Goal: Task Accomplishment & Management: Manage account settings

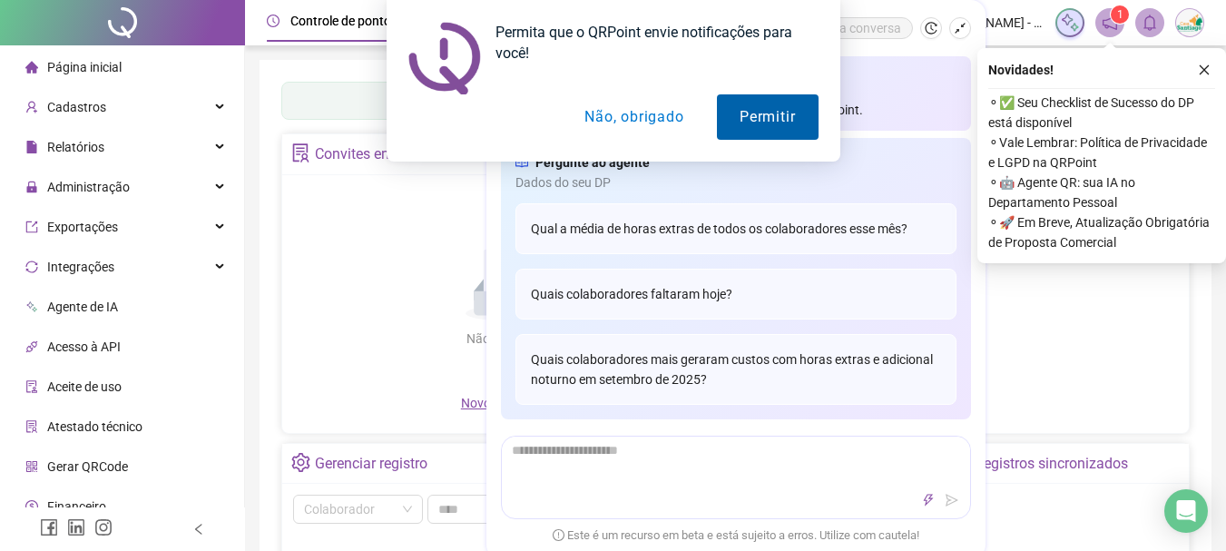
click at [790, 118] on button "Permitir" at bounding box center [767, 116] width 101 height 45
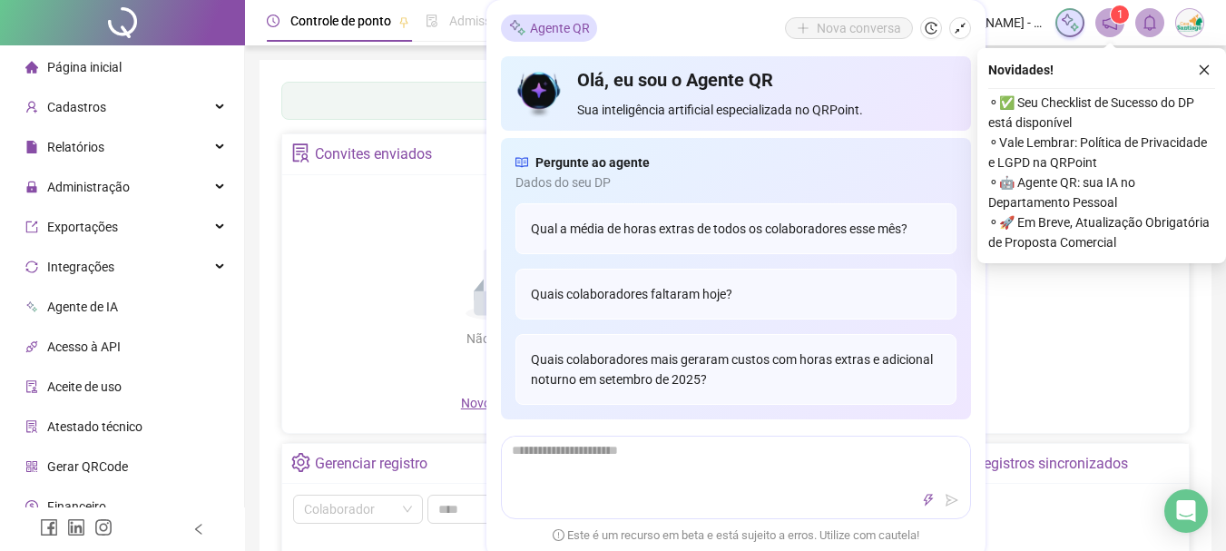
drag, startPoint x: 963, startPoint y: 28, endPoint x: 951, endPoint y: 30, distance: 11.9
click at [963, 28] on icon "shrink" at bounding box center [960, 28] width 13 height 13
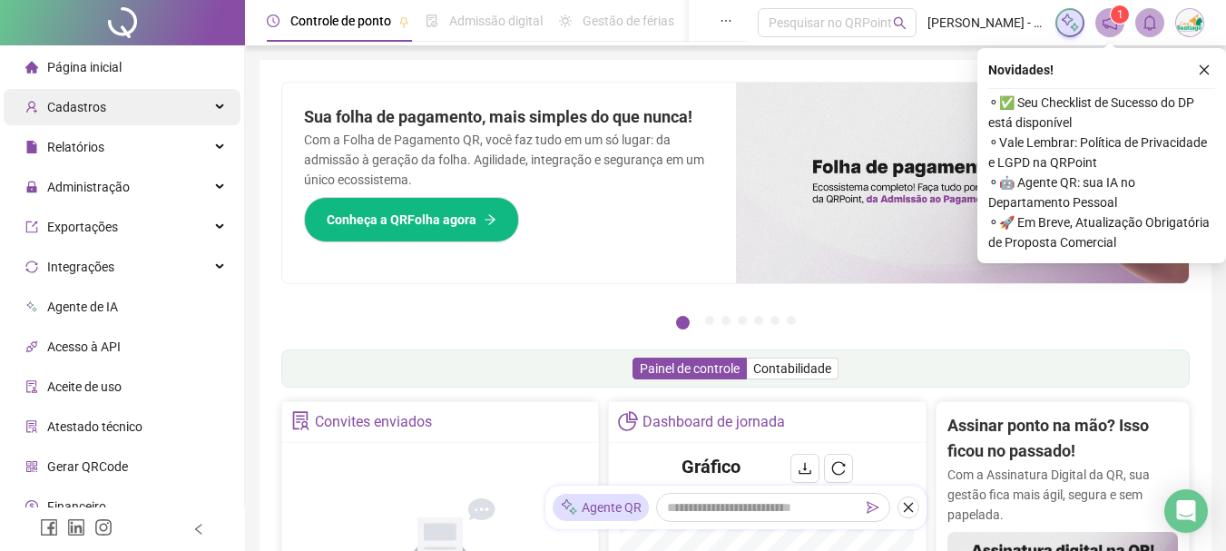
click at [198, 110] on div "Cadastros" at bounding box center [122, 107] width 237 height 36
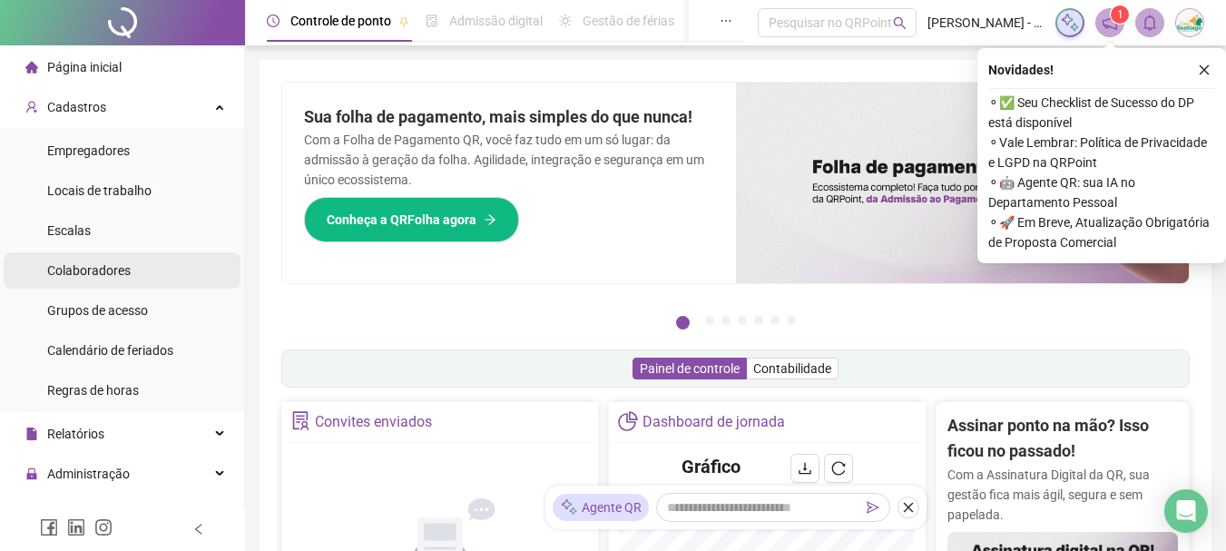
click at [122, 270] on span "Colaboradores" at bounding box center [88, 270] width 83 height 15
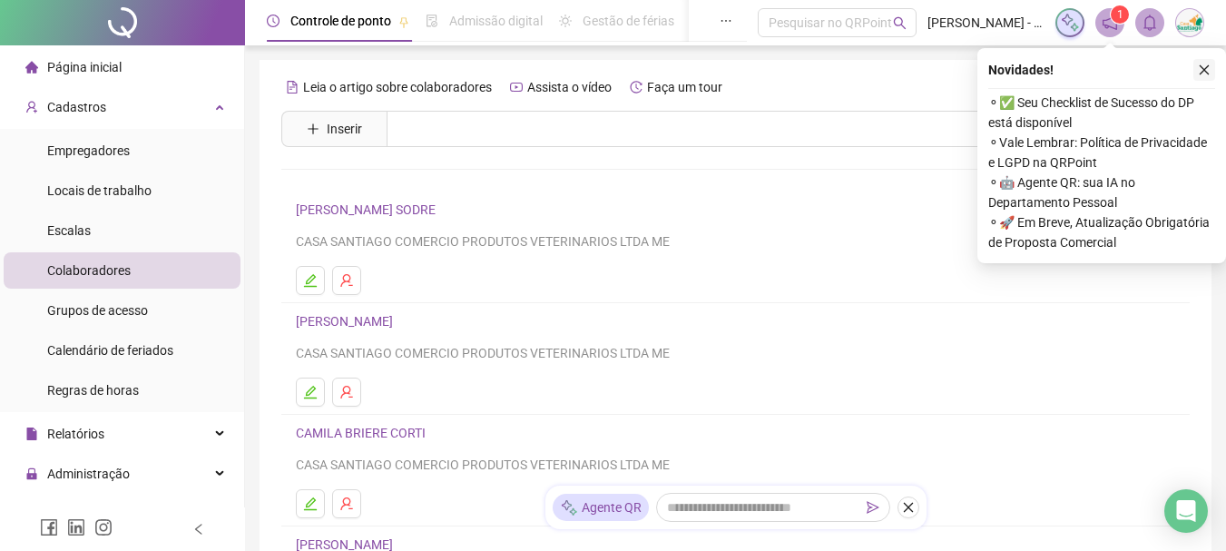
click at [1209, 68] on icon "close" at bounding box center [1204, 70] width 13 height 13
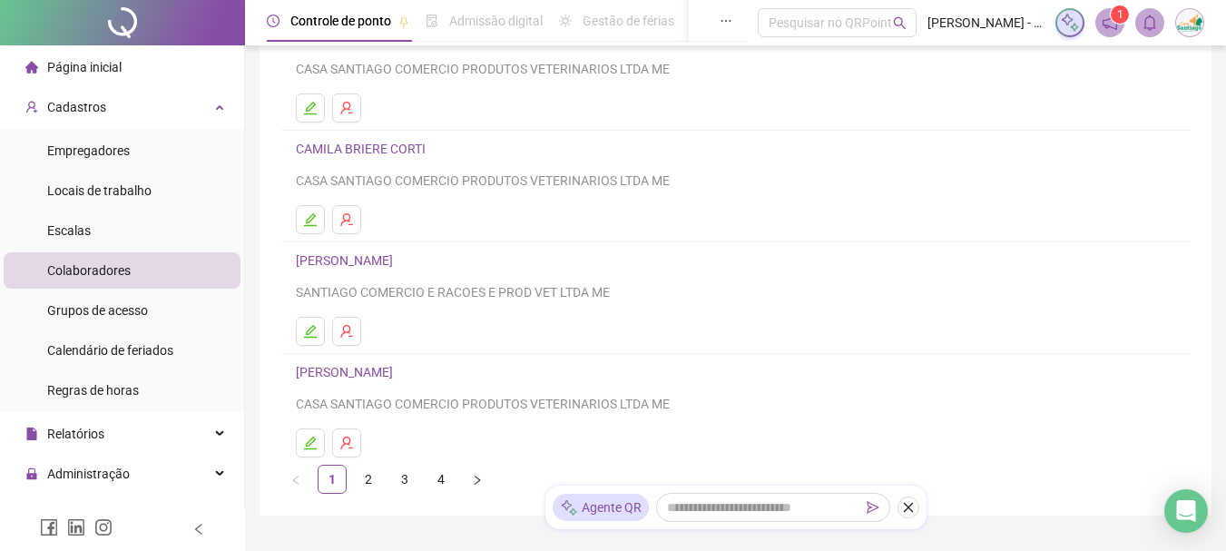
scroll to position [370, 0]
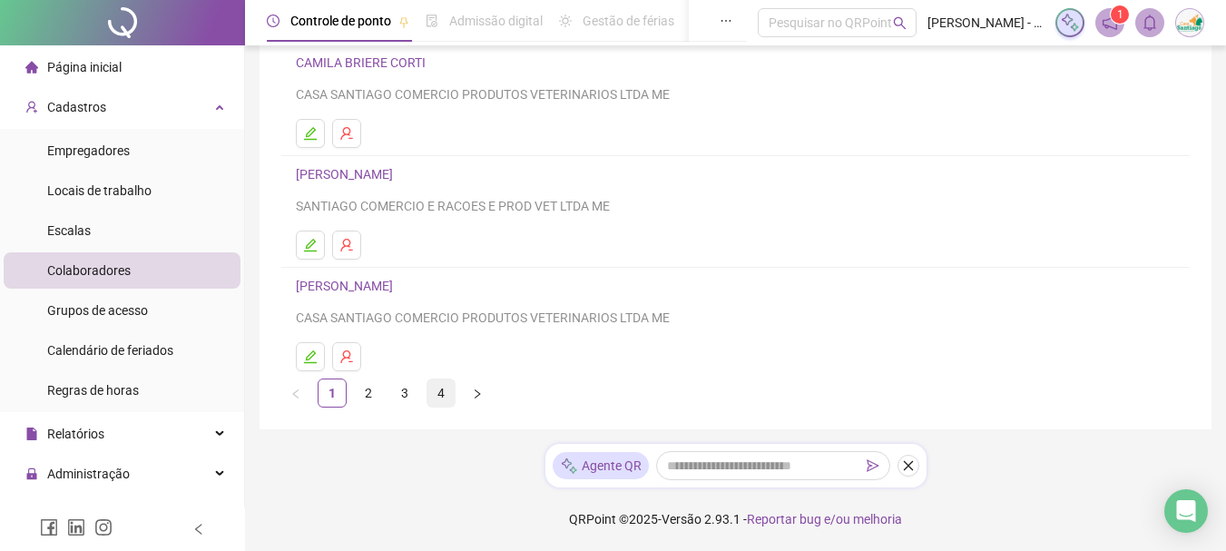
click at [436, 391] on link "4" at bounding box center [440, 392] width 27 height 27
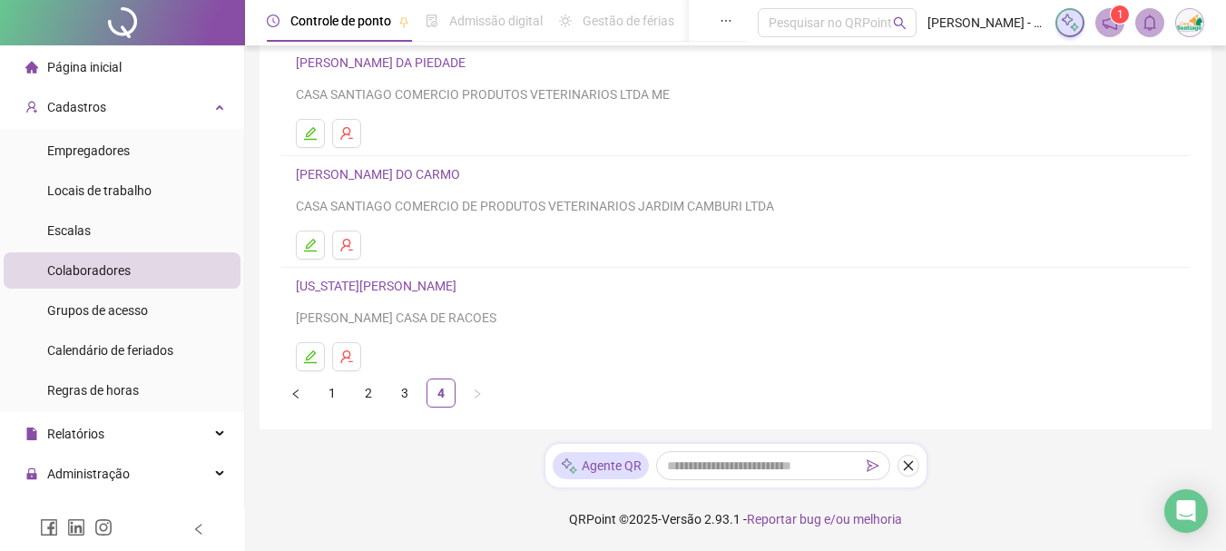
click at [410, 165] on h4 "[PERSON_NAME] DO CARMO" at bounding box center [735, 174] width 879 height 22
click at [406, 177] on link "[PERSON_NAME] DO CARMO" at bounding box center [381, 174] width 170 height 15
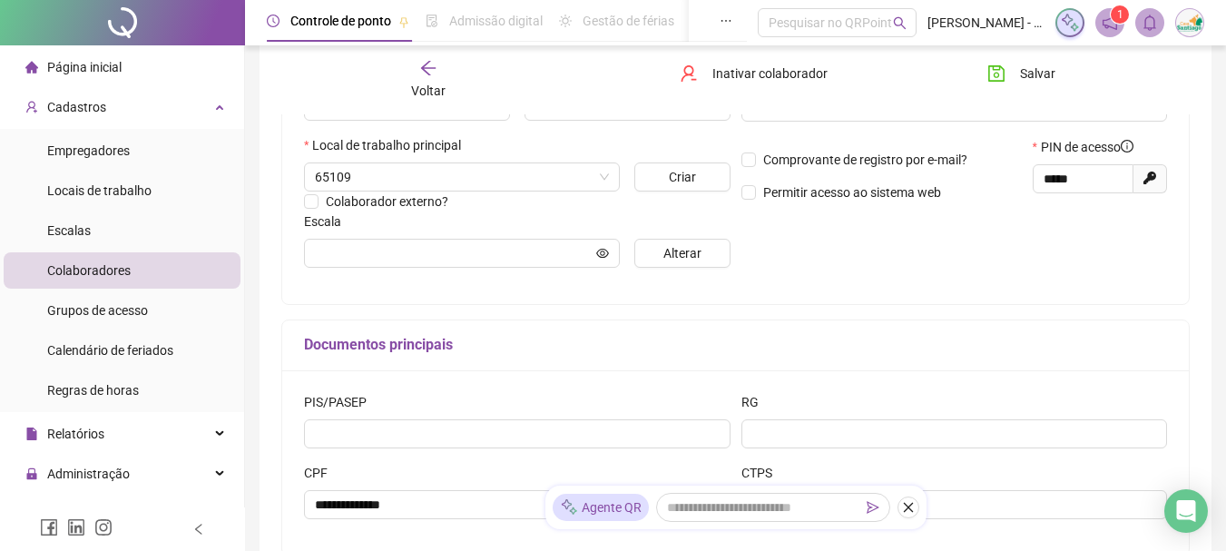
type input "**********"
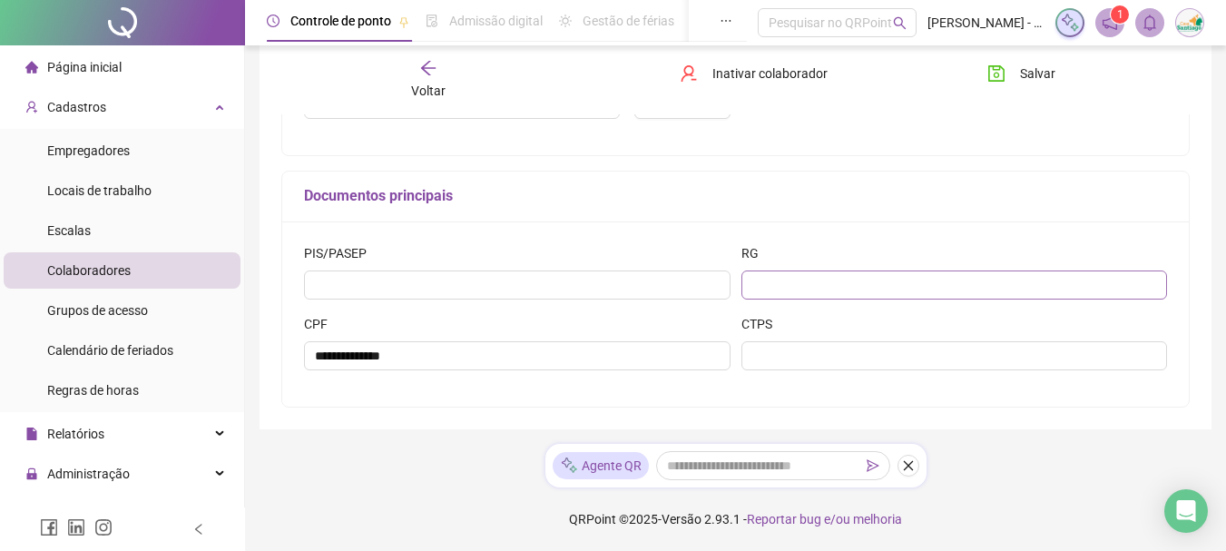
scroll to position [0, 0]
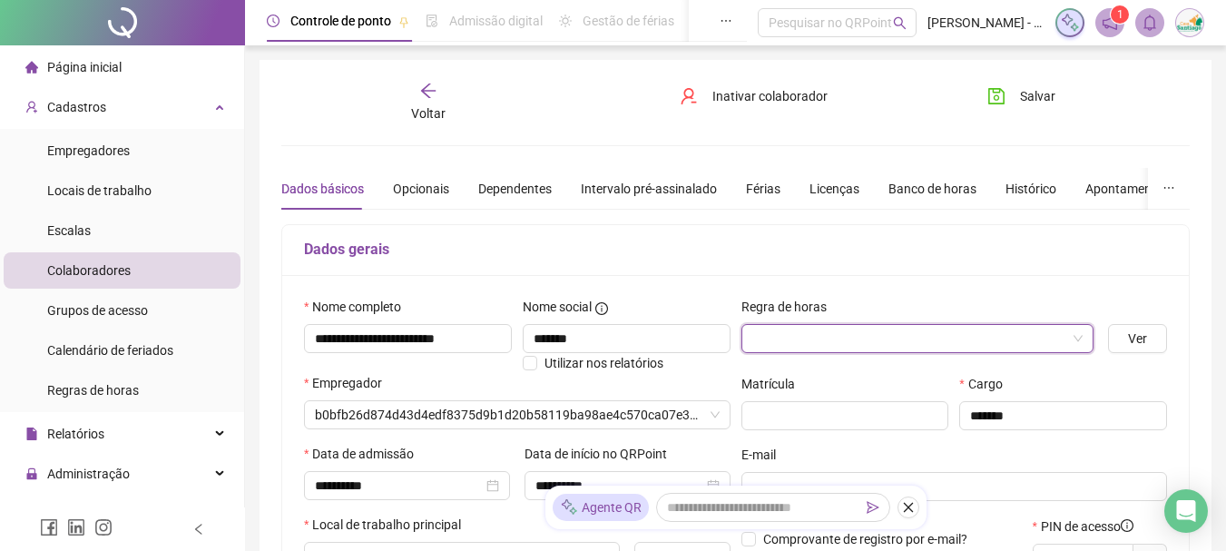
click at [863, 332] on input "search" at bounding box center [909, 338] width 315 height 27
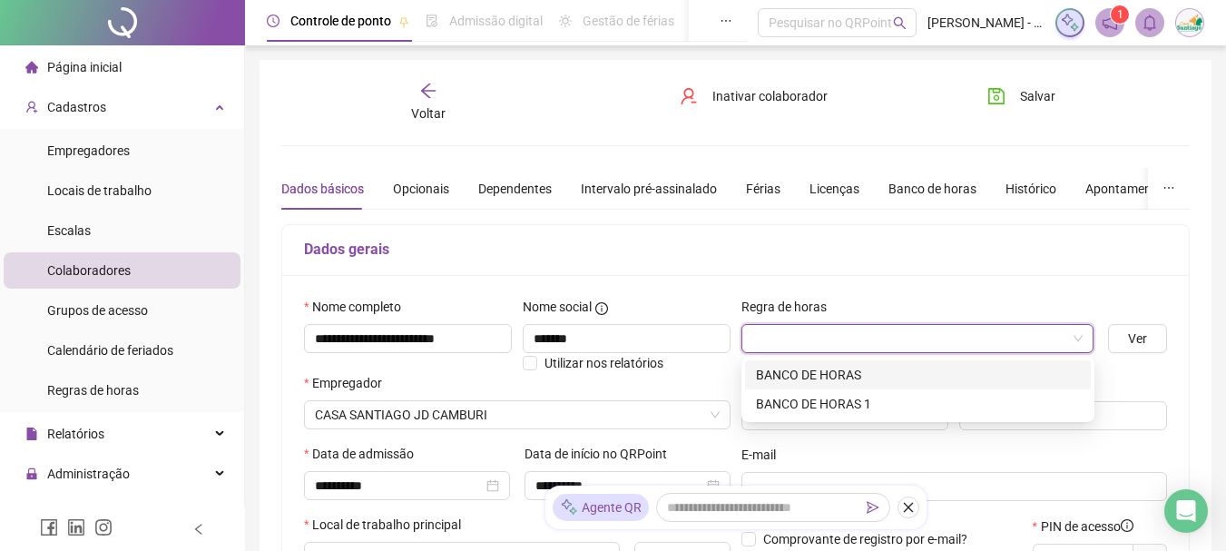
click at [848, 381] on div "BANCO DE HORAS" at bounding box center [918, 375] width 324 height 20
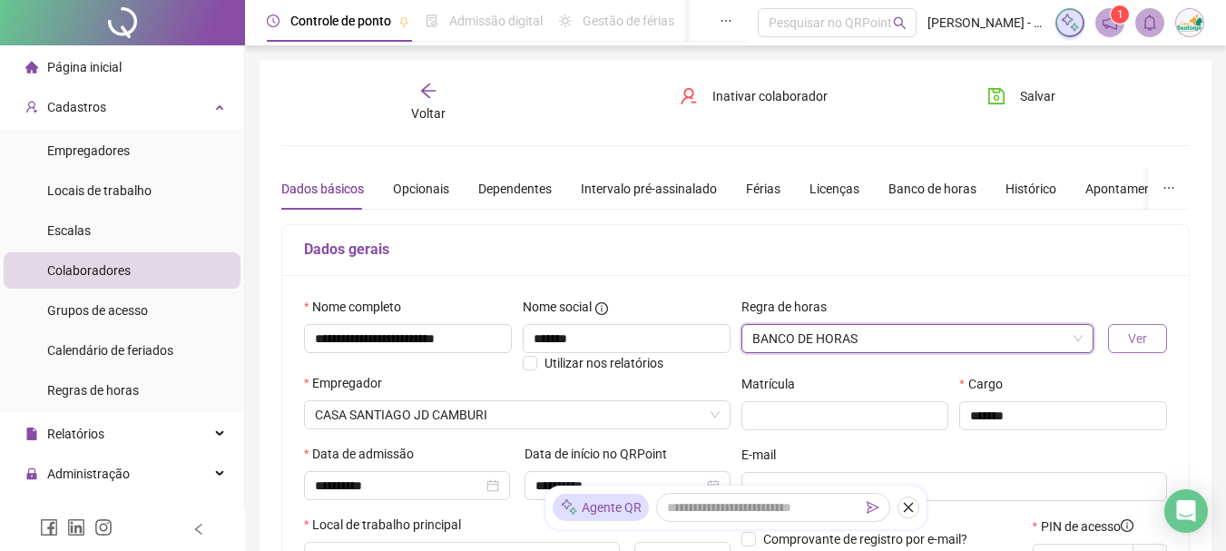
drag, startPoint x: 1135, startPoint y: 337, endPoint x: 1119, endPoint y: 346, distance: 18.7
click at [1135, 338] on span "Ver" at bounding box center [1137, 339] width 19 height 20
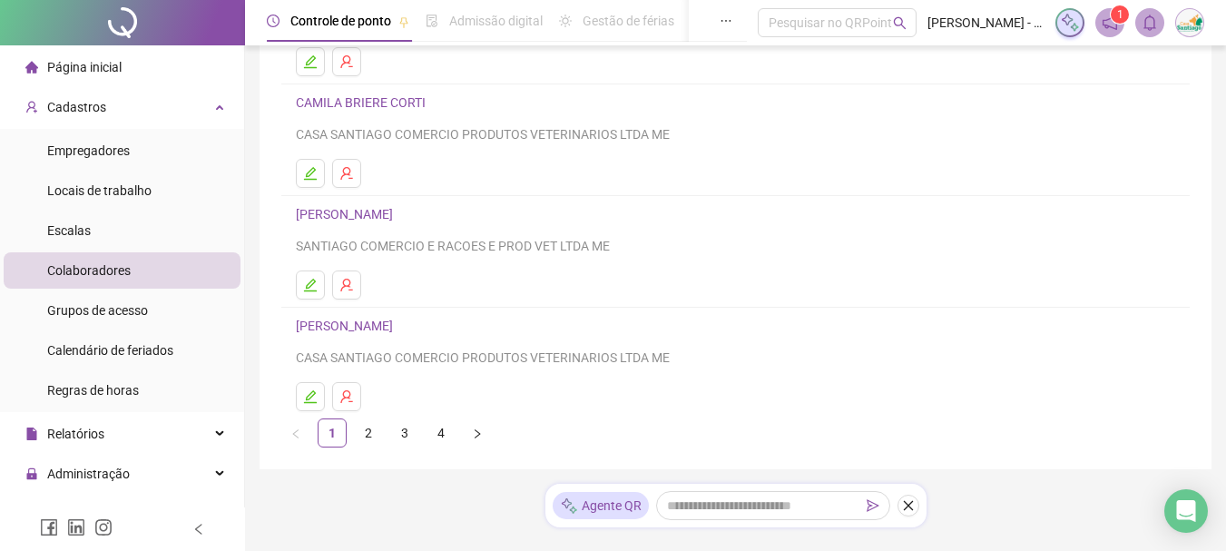
scroll to position [370, 0]
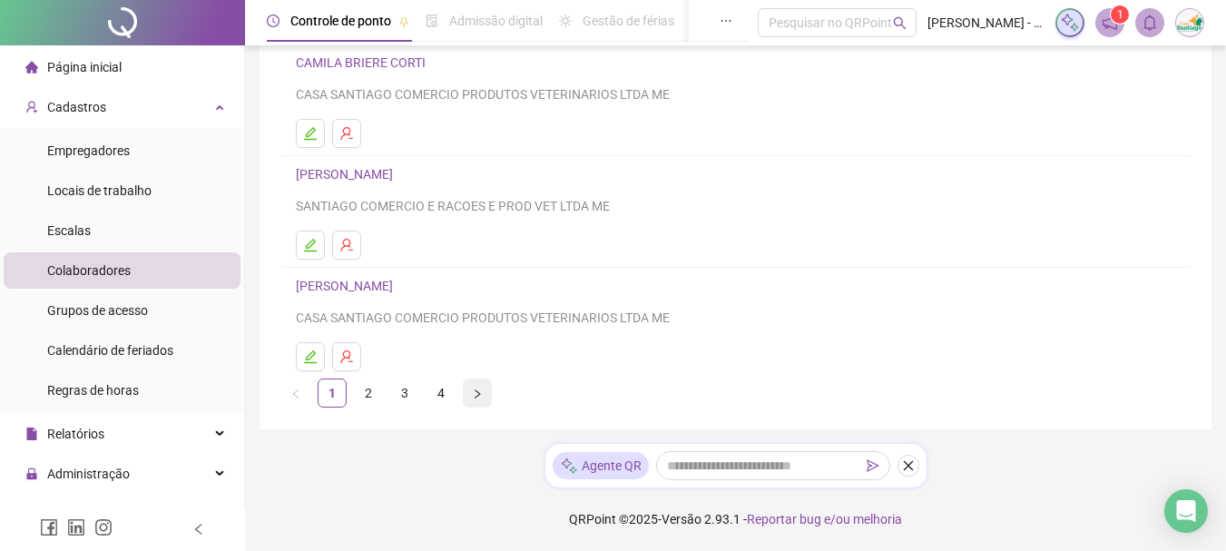
click at [481, 387] on button "button" at bounding box center [477, 392] width 29 height 29
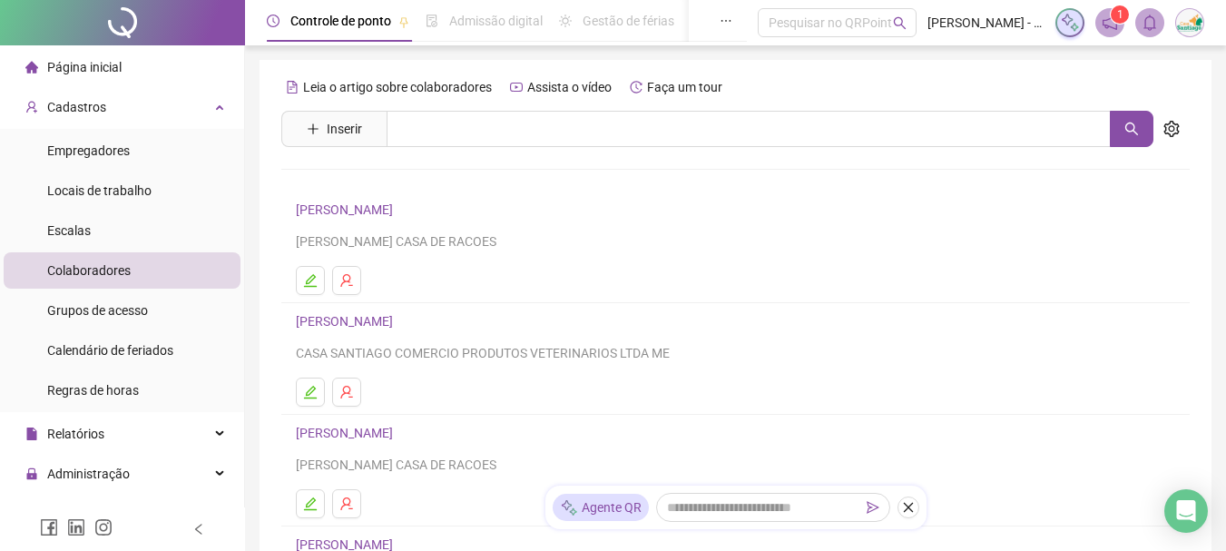
click at [450, 386] on ul at bounding box center [735, 392] width 879 height 29
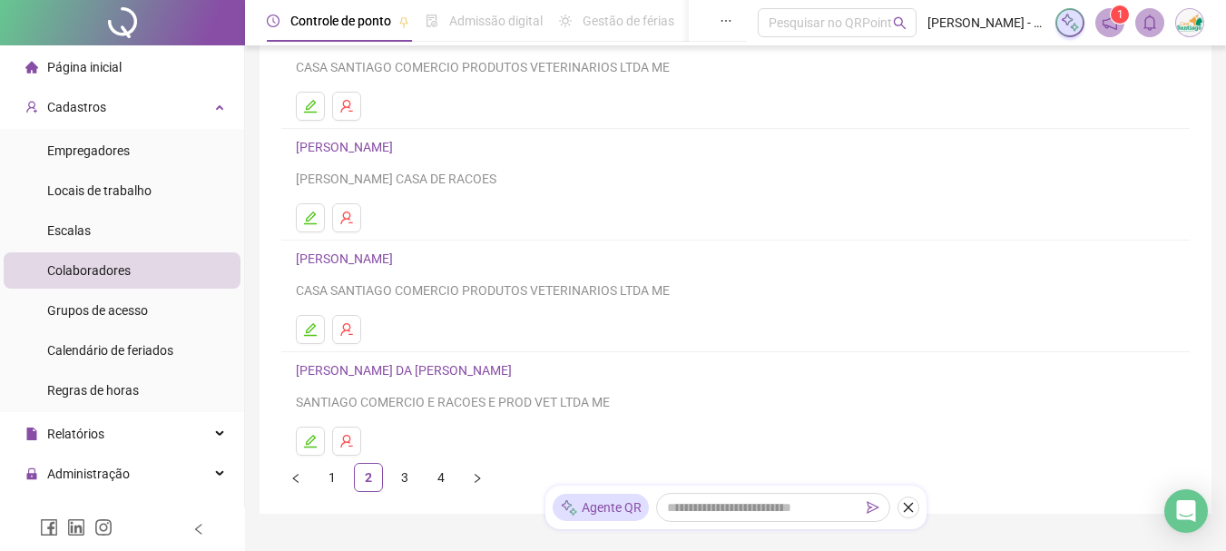
scroll to position [370, 0]
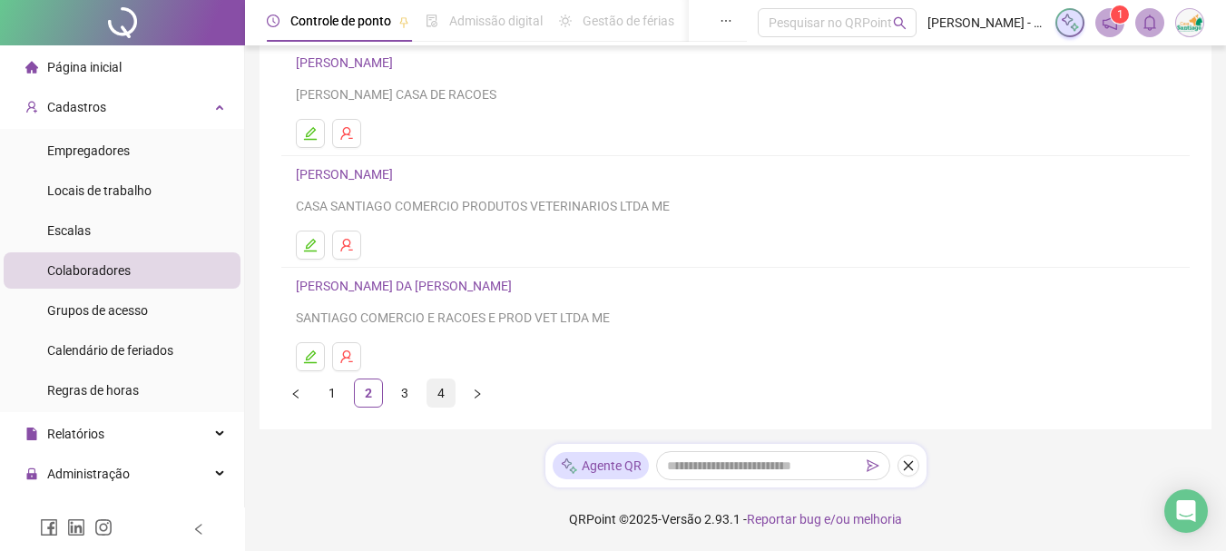
click at [441, 397] on link "4" at bounding box center [440, 392] width 27 height 27
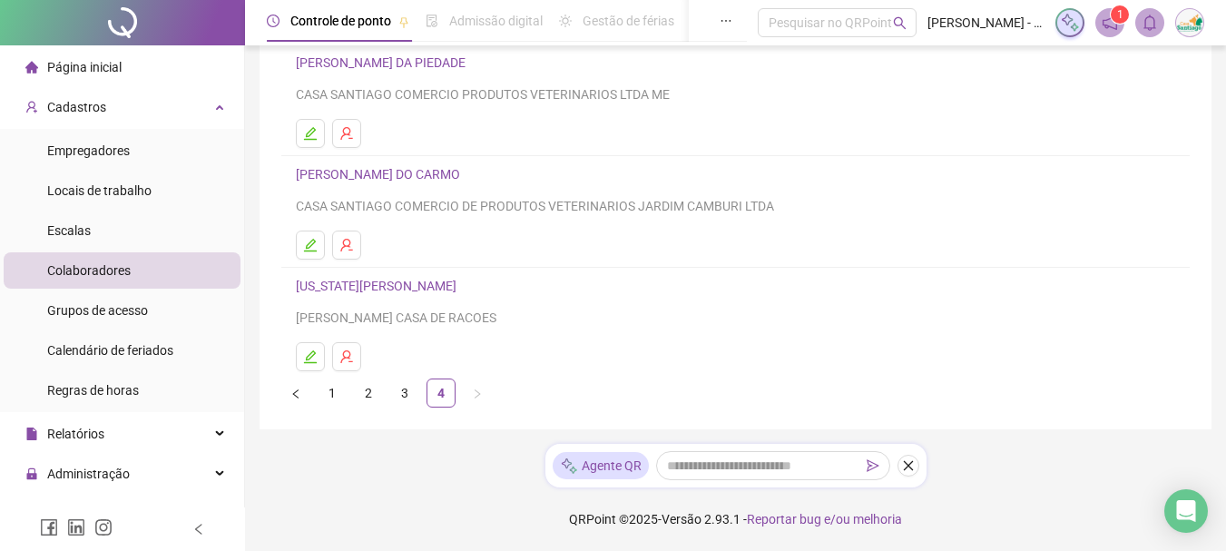
click at [397, 287] on link "[US_STATE][PERSON_NAME]" at bounding box center [379, 286] width 166 height 15
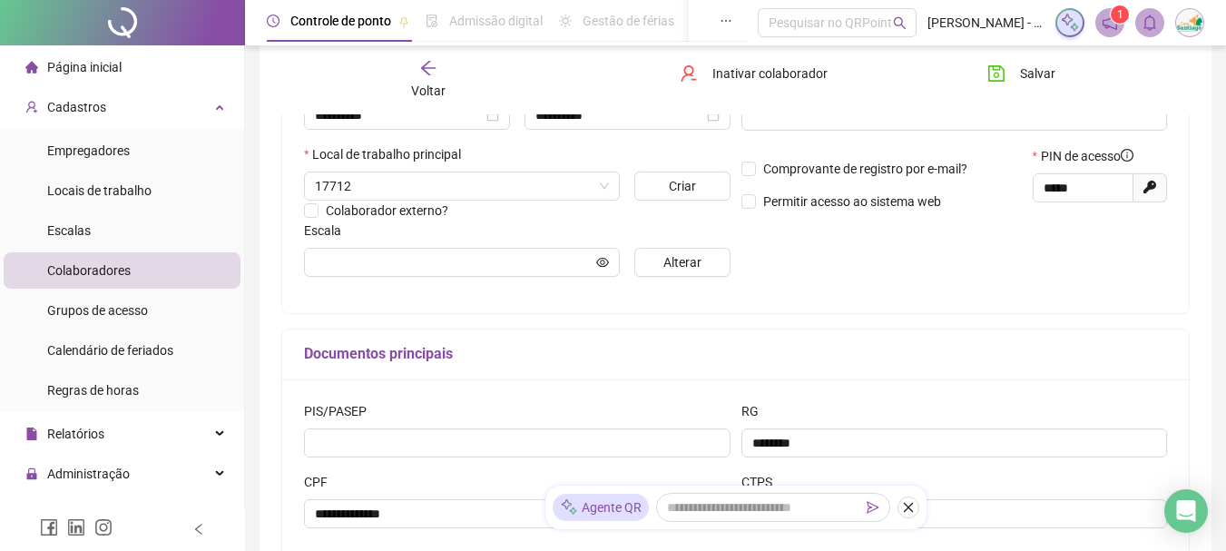
scroll to position [379, 0]
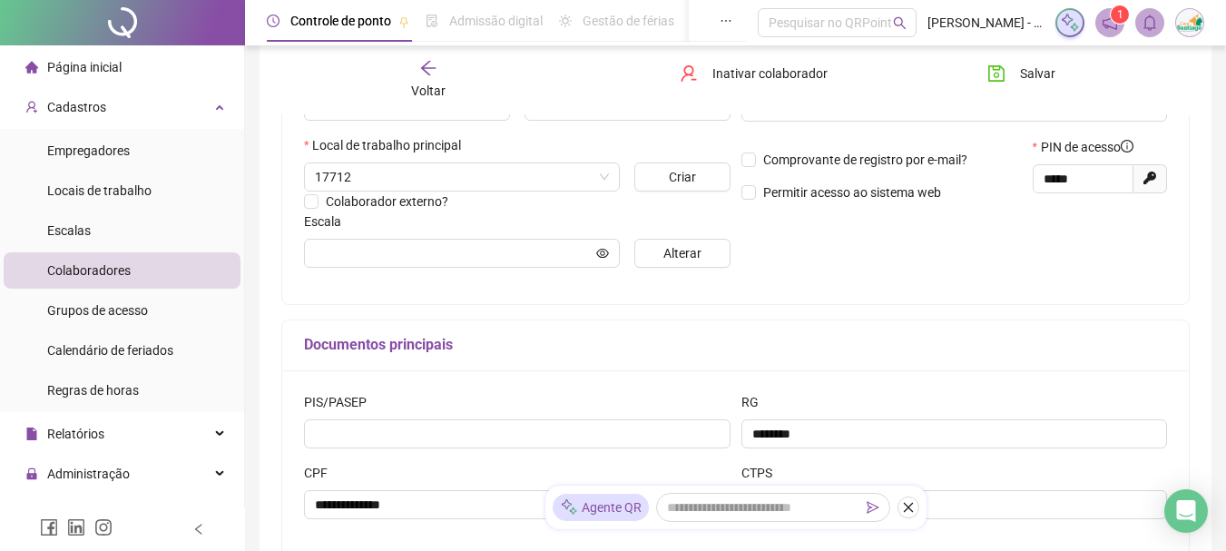
type input "**********"
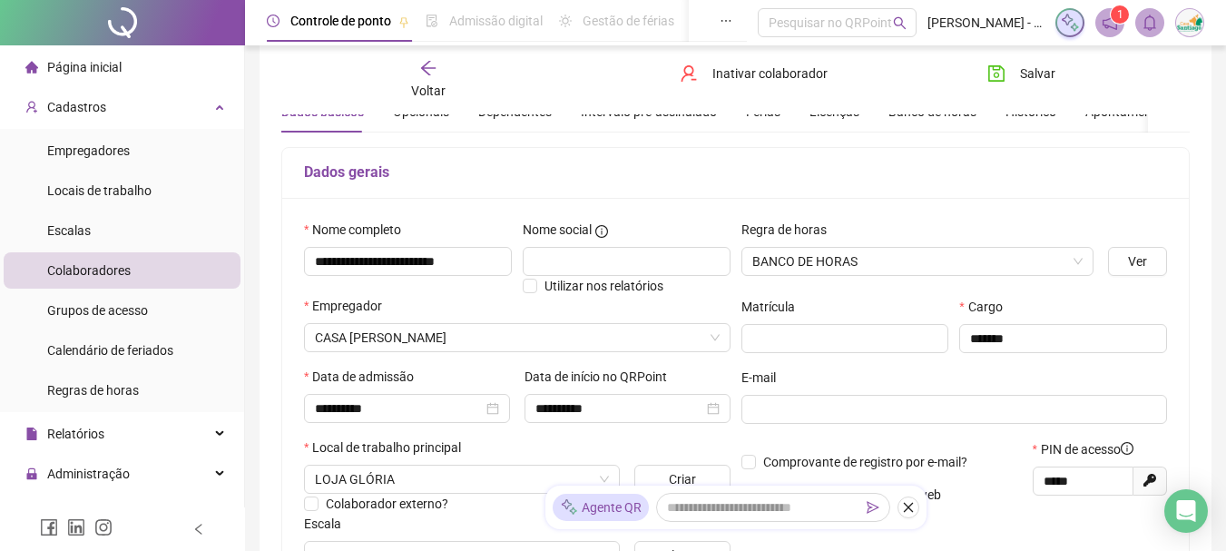
click at [410, 83] on div "Voltar" at bounding box center [428, 80] width 140 height 42
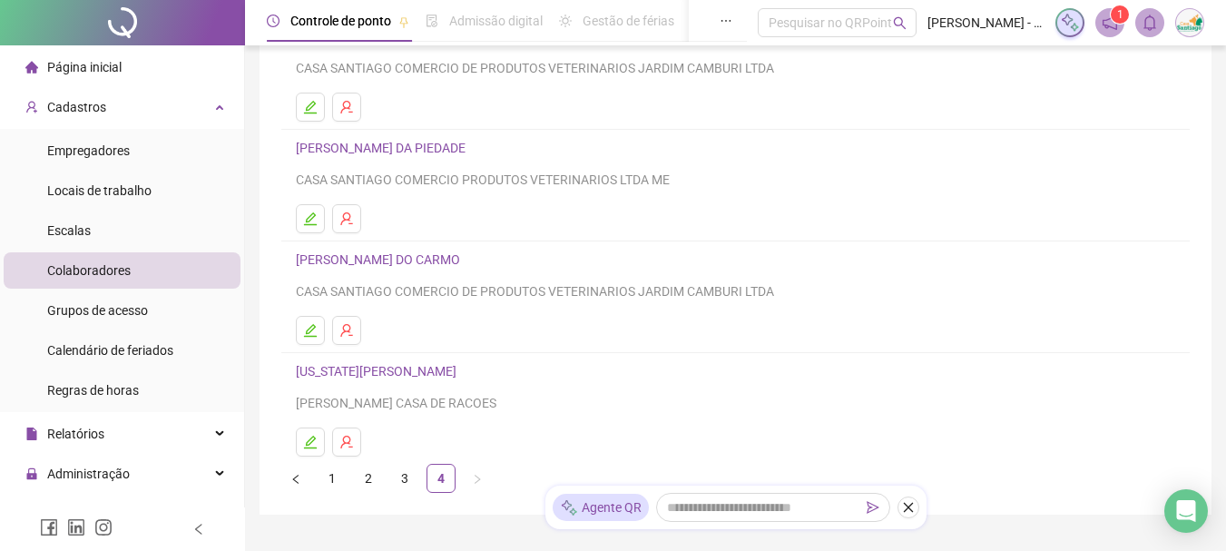
scroll to position [302, 0]
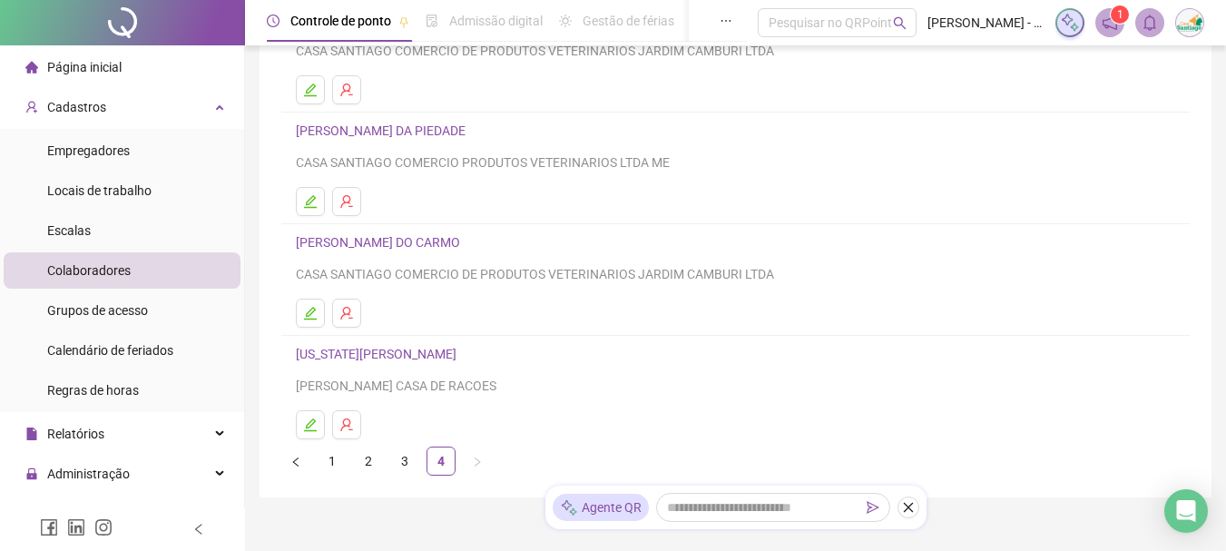
click at [375, 241] on link "[PERSON_NAME] DO CARMO" at bounding box center [381, 242] width 170 height 15
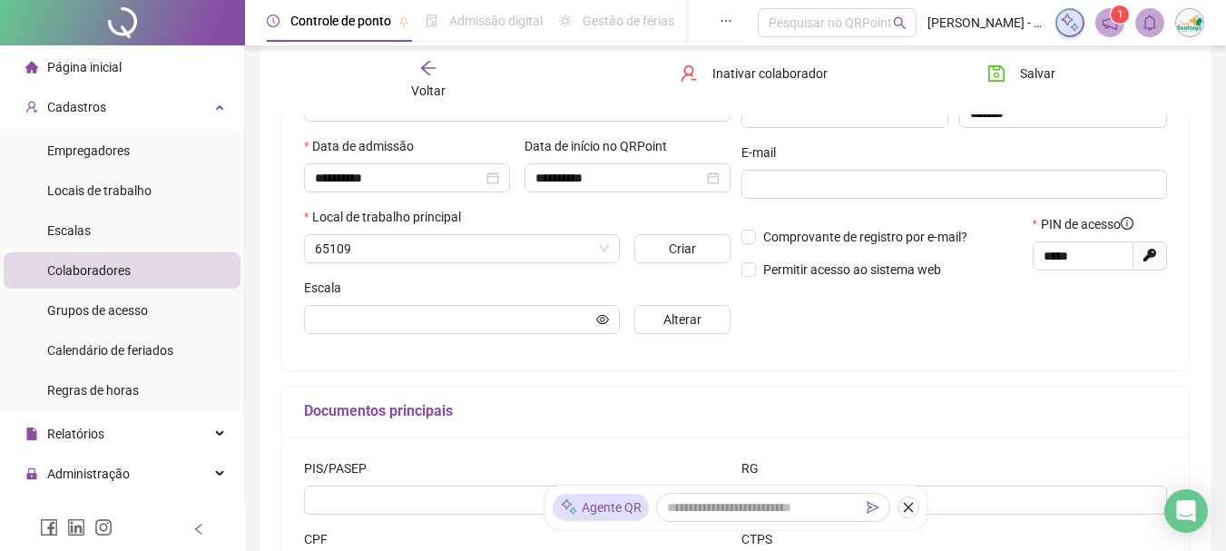
scroll to position [311, 0]
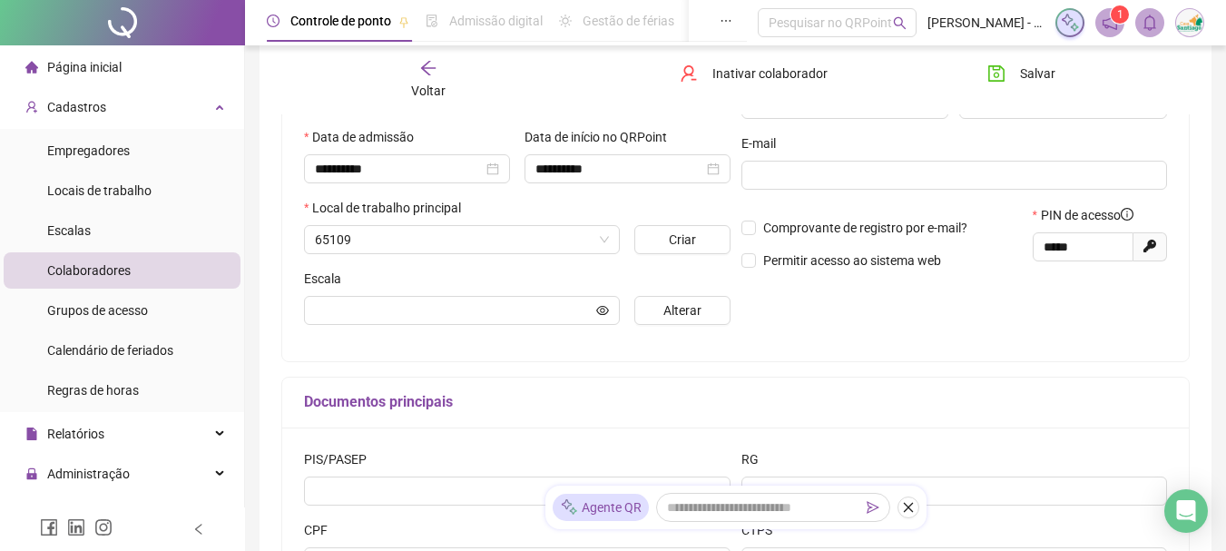
type input "**********"
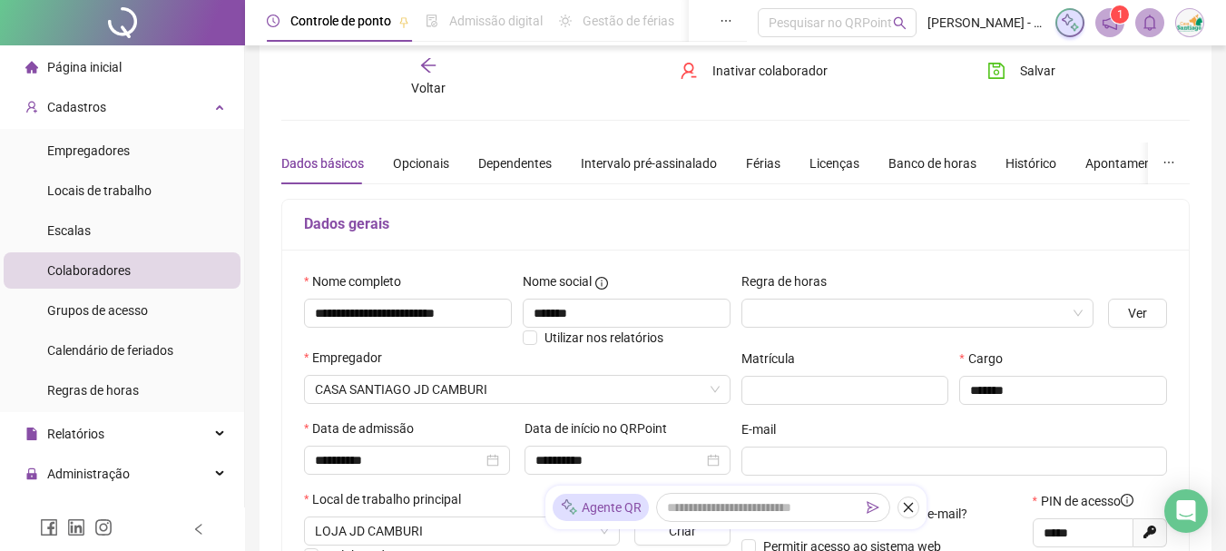
scroll to position [9, 0]
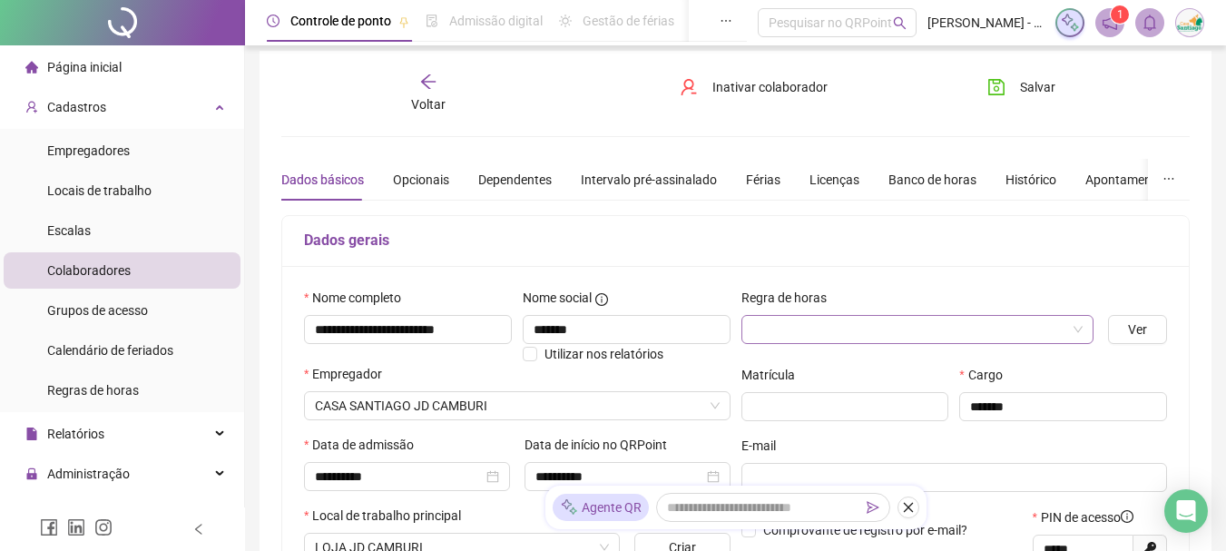
click at [848, 325] on input "search" at bounding box center [909, 329] width 315 height 27
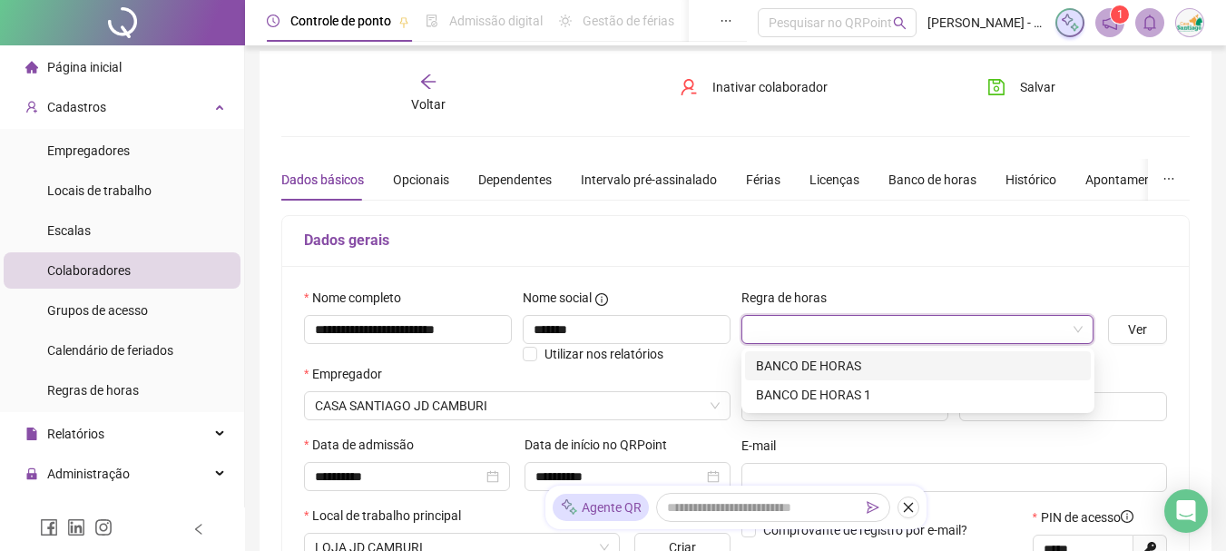
click at [841, 362] on div "BANCO DE HORAS" at bounding box center [918, 366] width 324 height 20
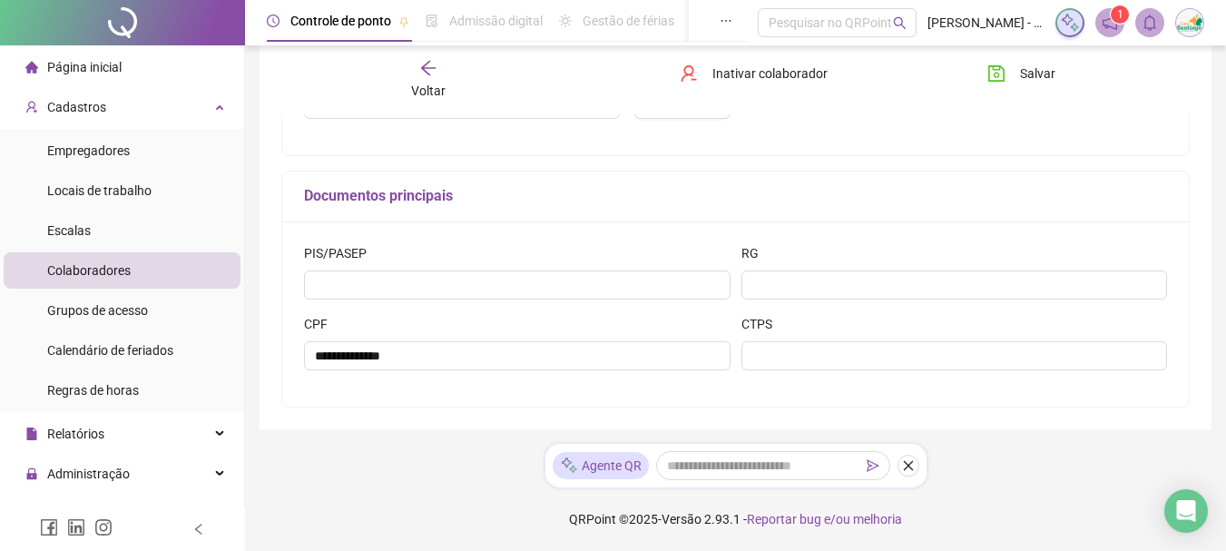
scroll to position [0, 0]
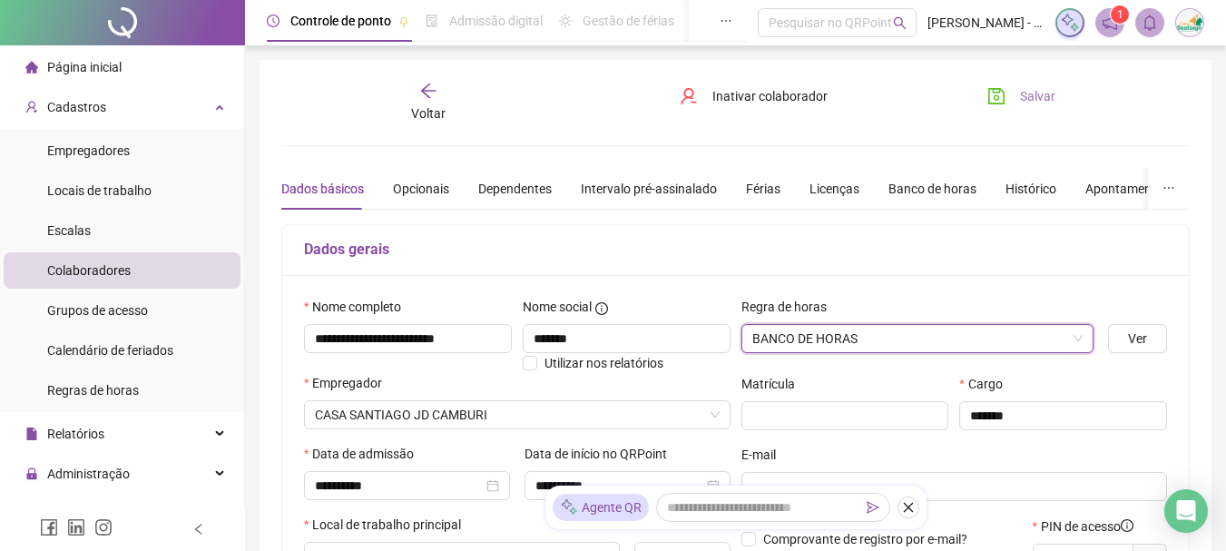
click at [1002, 98] on icon "save" at bounding box center [996, 96] width 18 height 18
drag, startPoint x: 1030, startPoint y: 96, endPoint x: 1011, endPoint y: 108, distance: 22.4
click at [1030, 97] on span "Salvar" at bounding box center [1037, 96] width 35 height 20
